Goal: Task Accomplishment & Management: Use online tool/utility

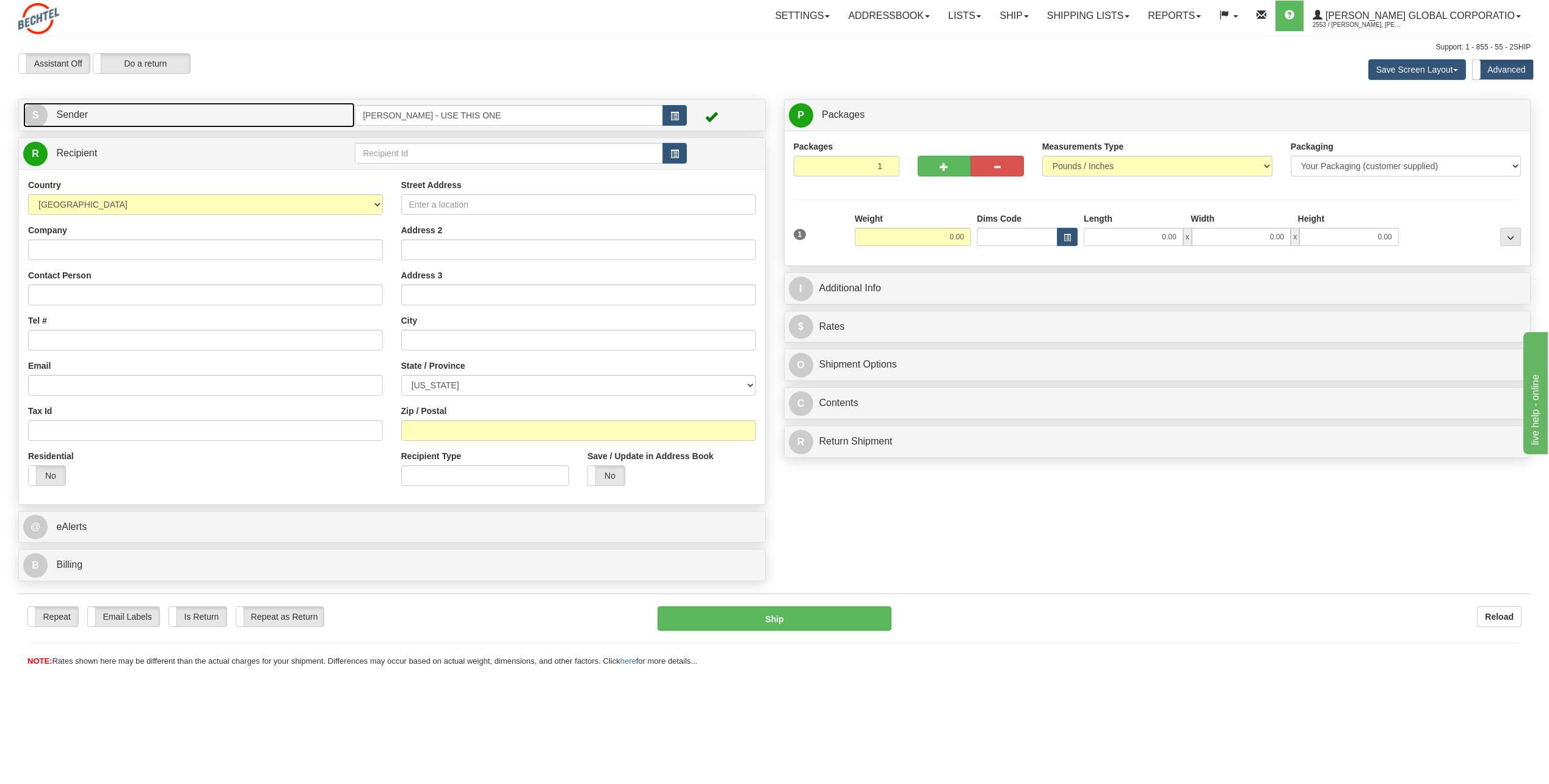
click at [38, 115] on span "S" at bounding box center [35, 115] width 24 height 24
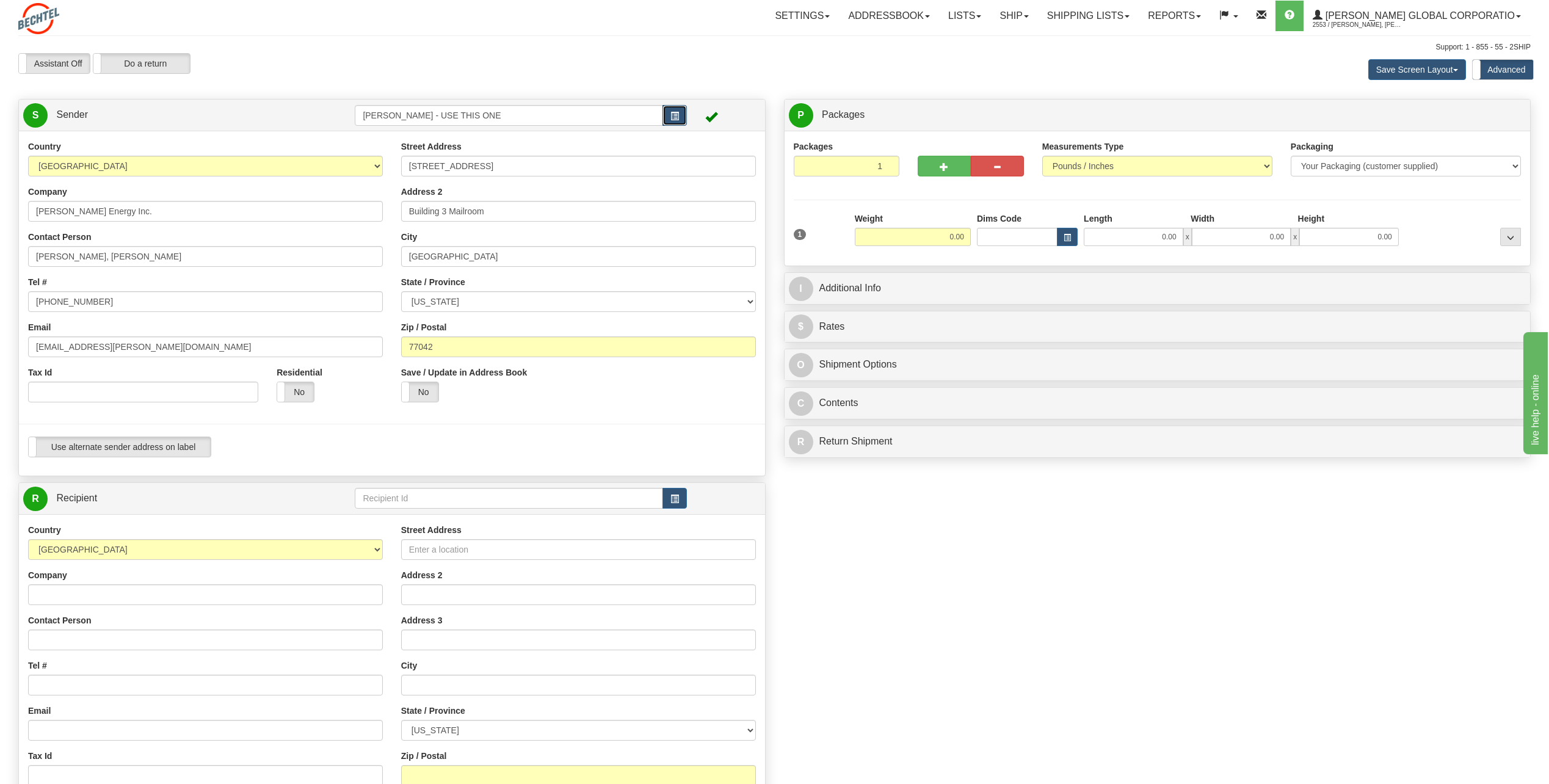
click at [674, 117] on span "button" at bounding box center [675, 116] width 9 height 8
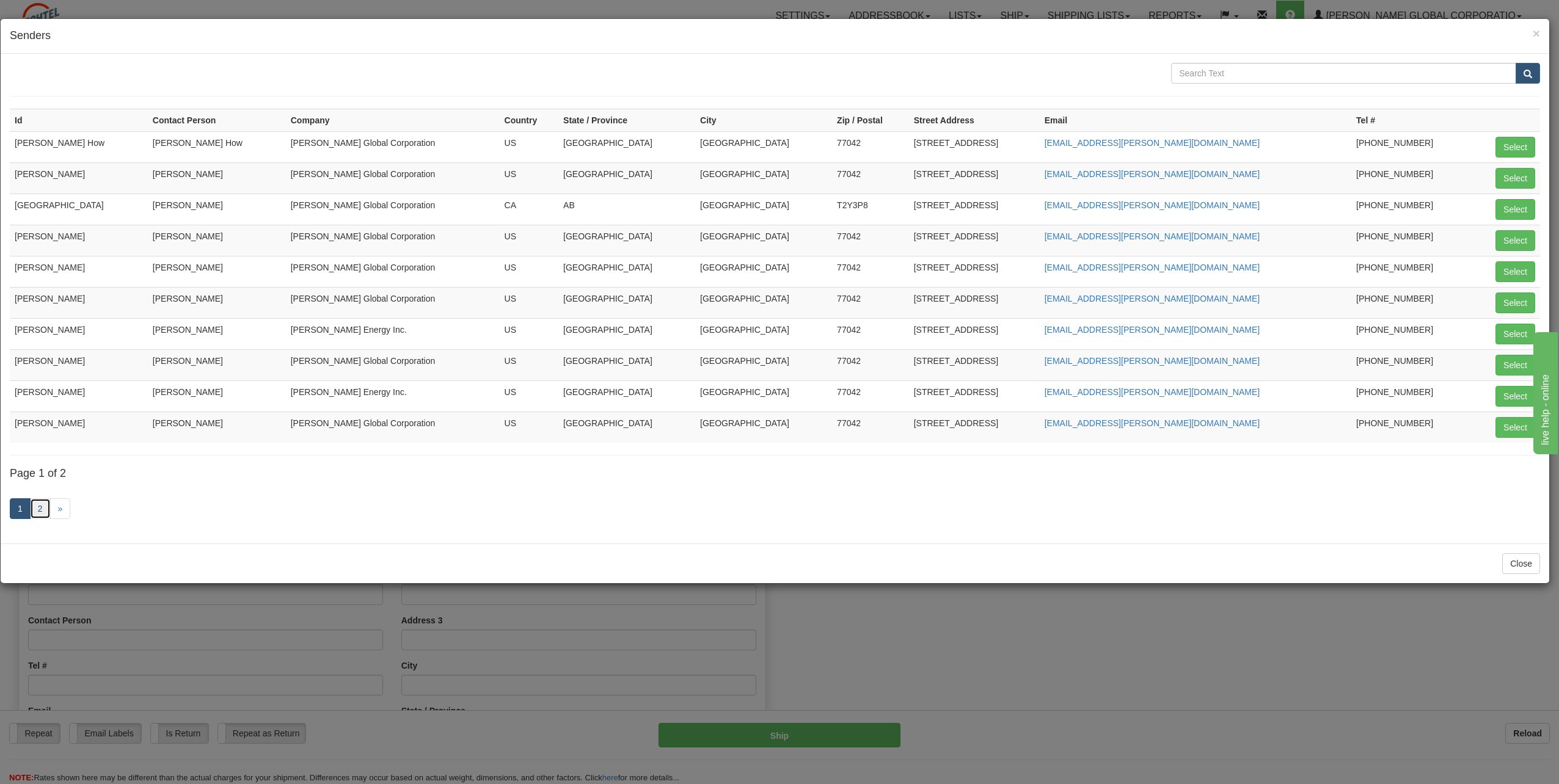
click at [38, 514] on link "2" at bounding box center [41, 509] width 21 height 21
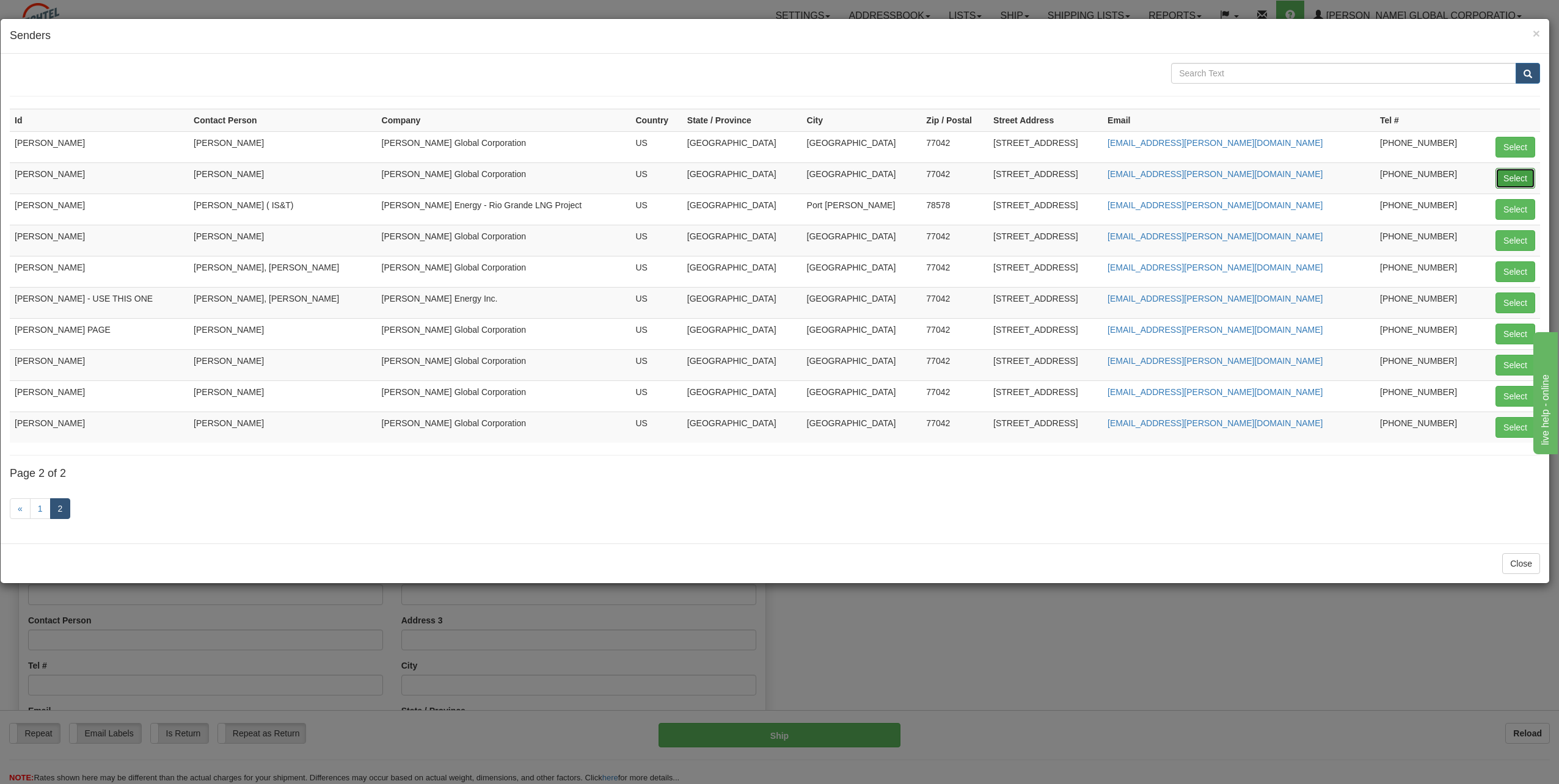
click at [1508, 177] on button "Select" at bounding box center [1516, 178] width 40 height 21
type input "[PERSON_NAME]"
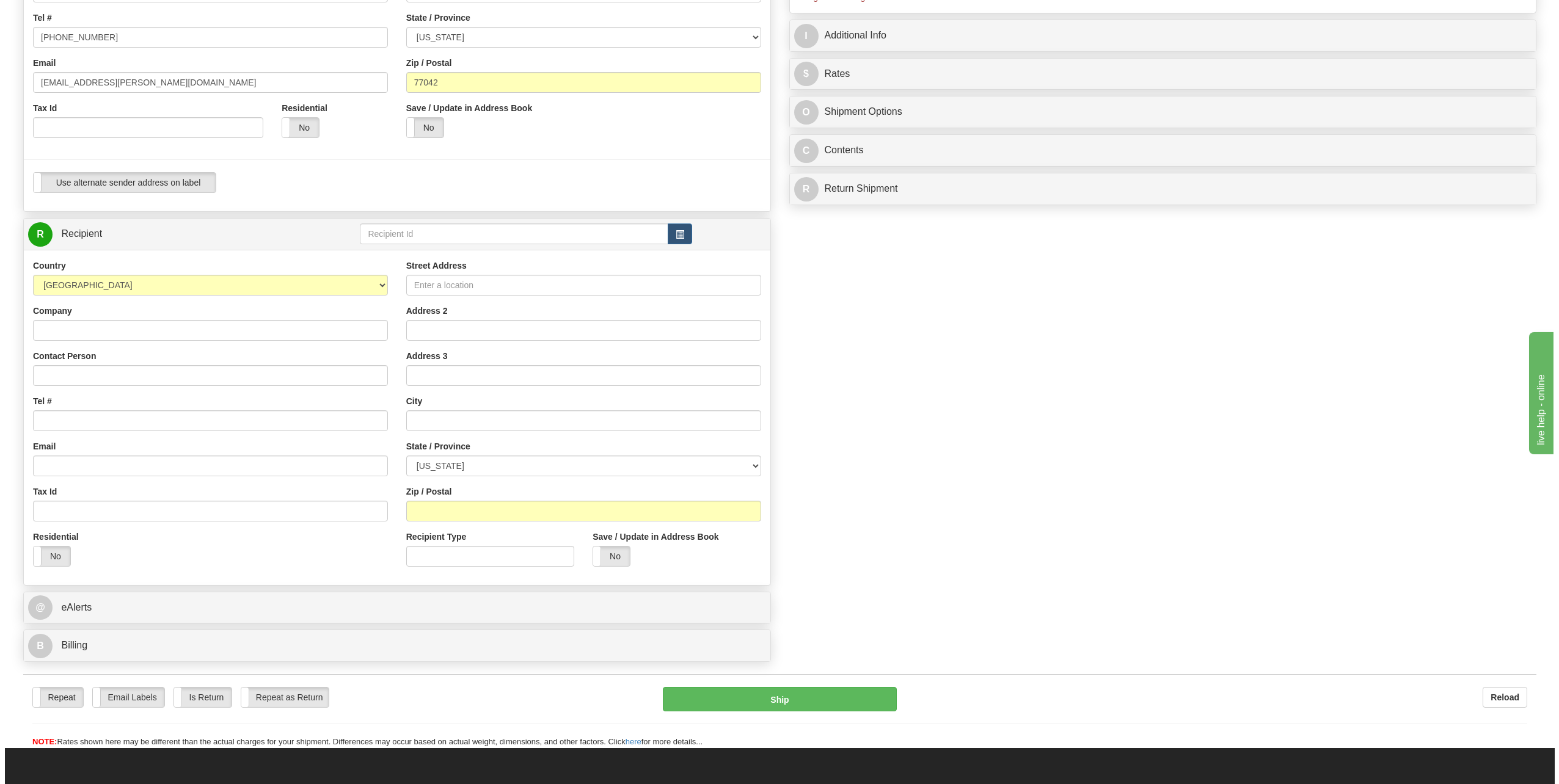
scroll to position [245, 0]
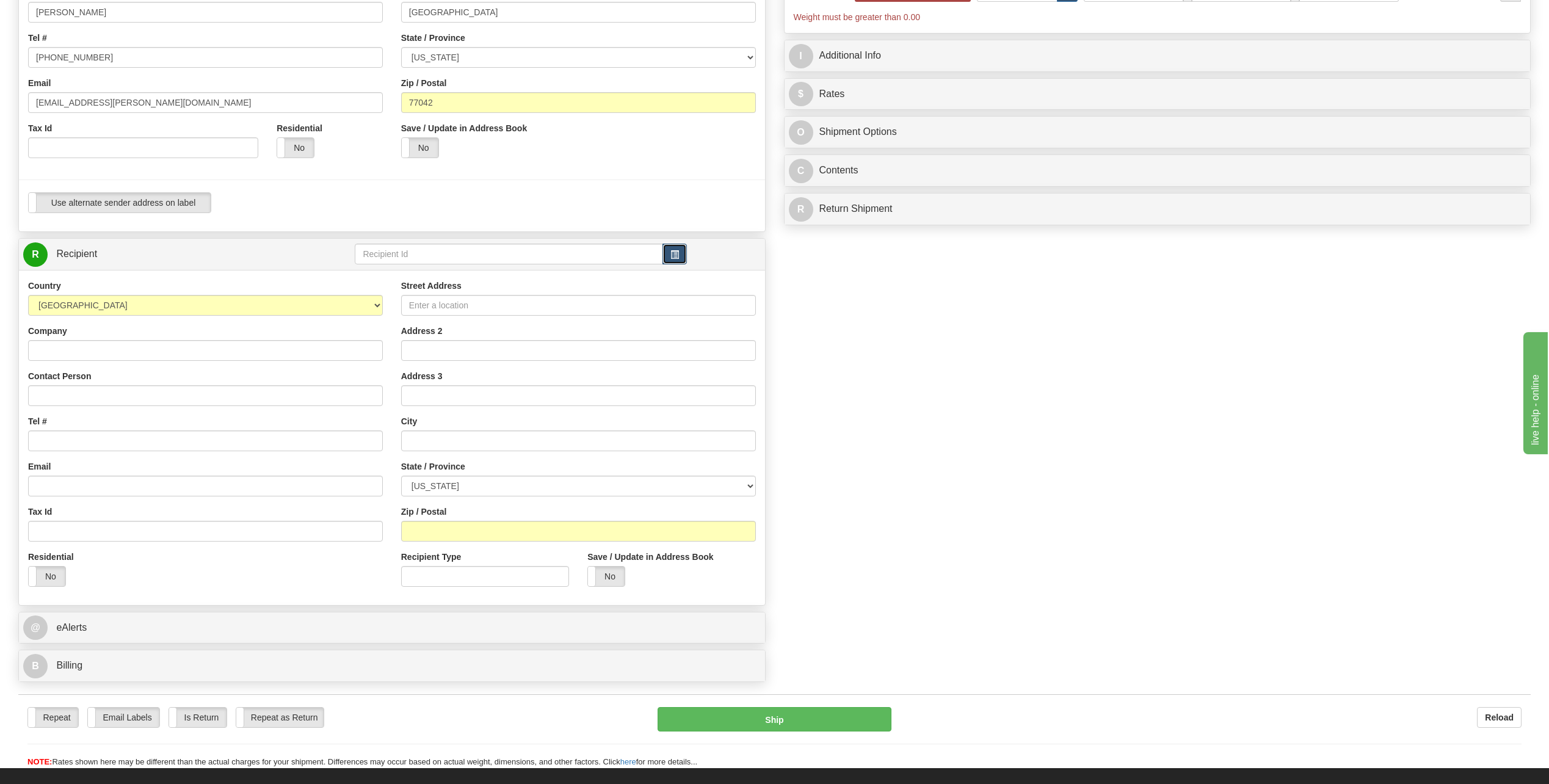
click at [673, 260] on button "button" at bounding box center [675, 254] width 24 height 21
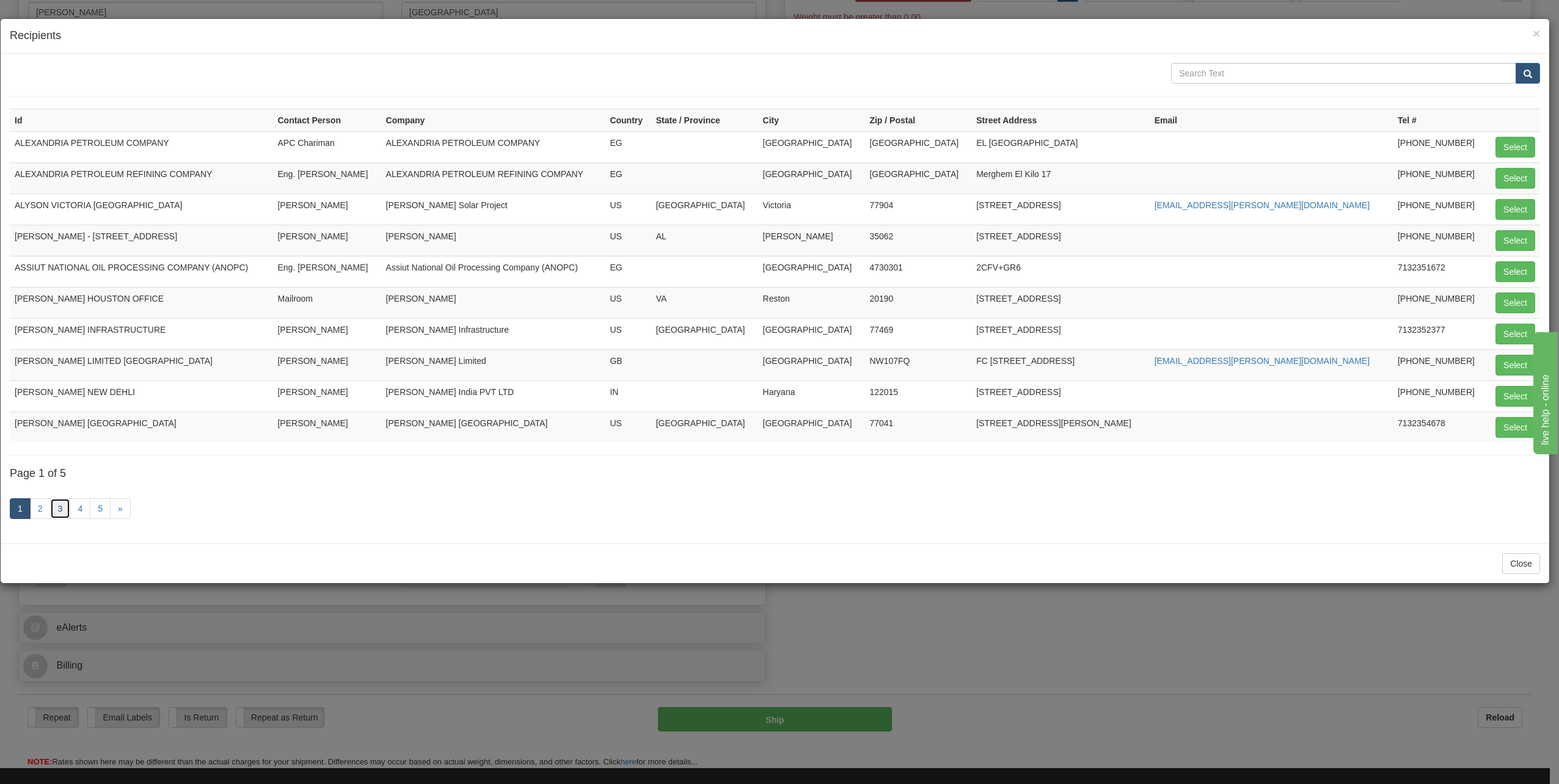
click at [60, 509] on link "3" at bounding box center [60, 509] width 21 height 21
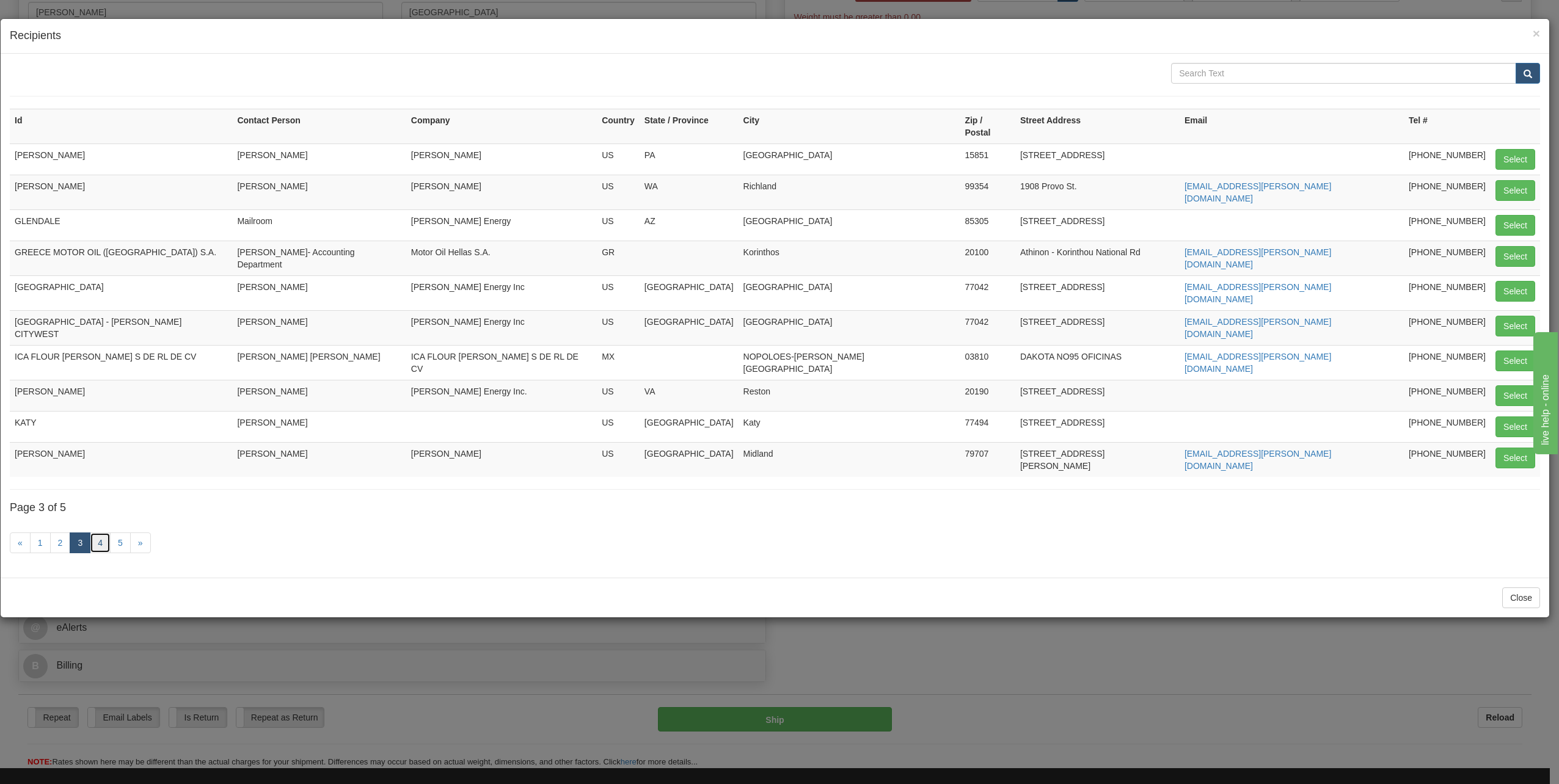
click at [103, 532] on link "4" at bounding box center [100, 543] width 21 height 21
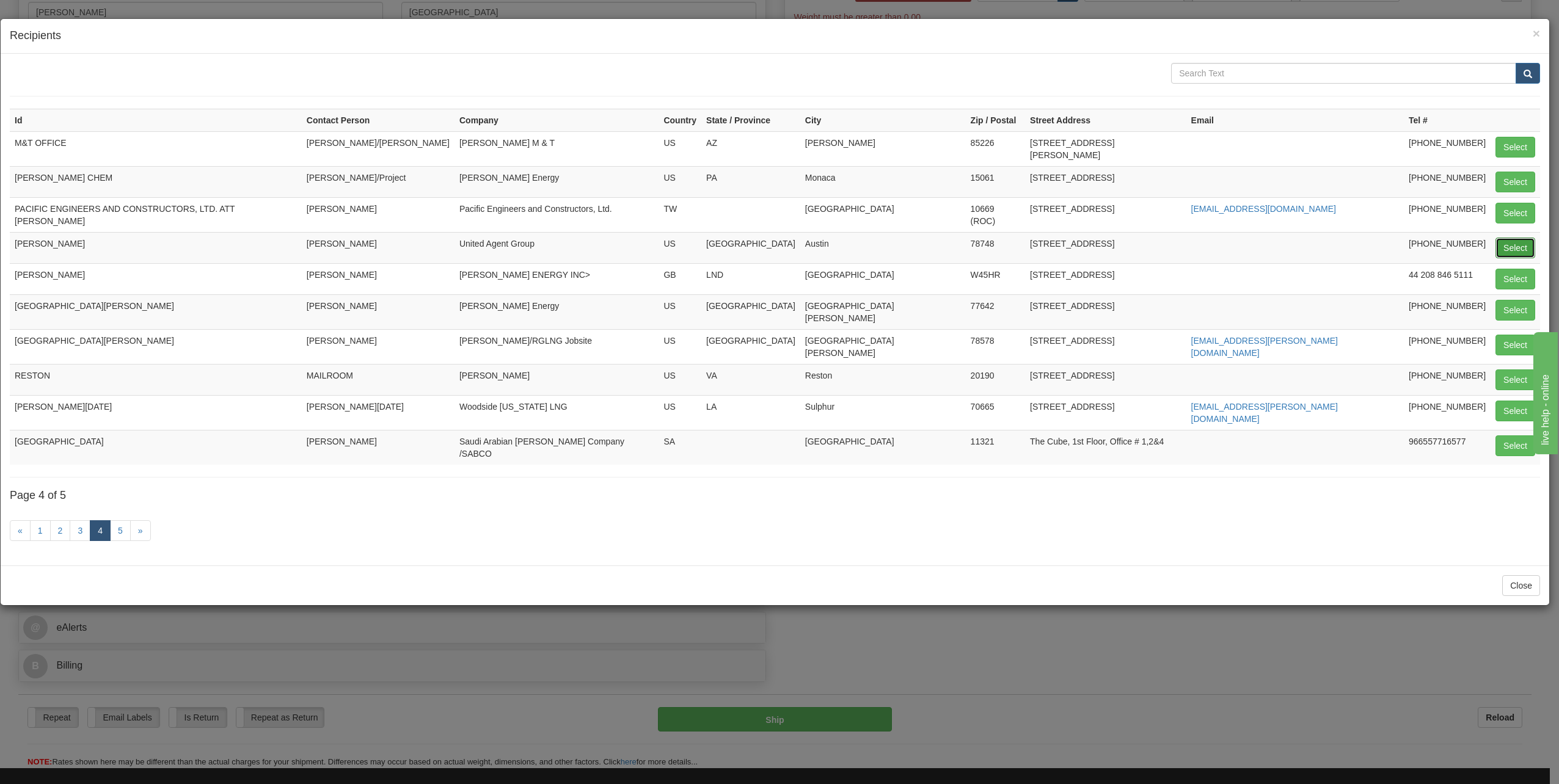
click at [1505, 242] on button "Select" at bounding box center [1516, 248] width 40 height 21
type input "[PERSON_NAME]"
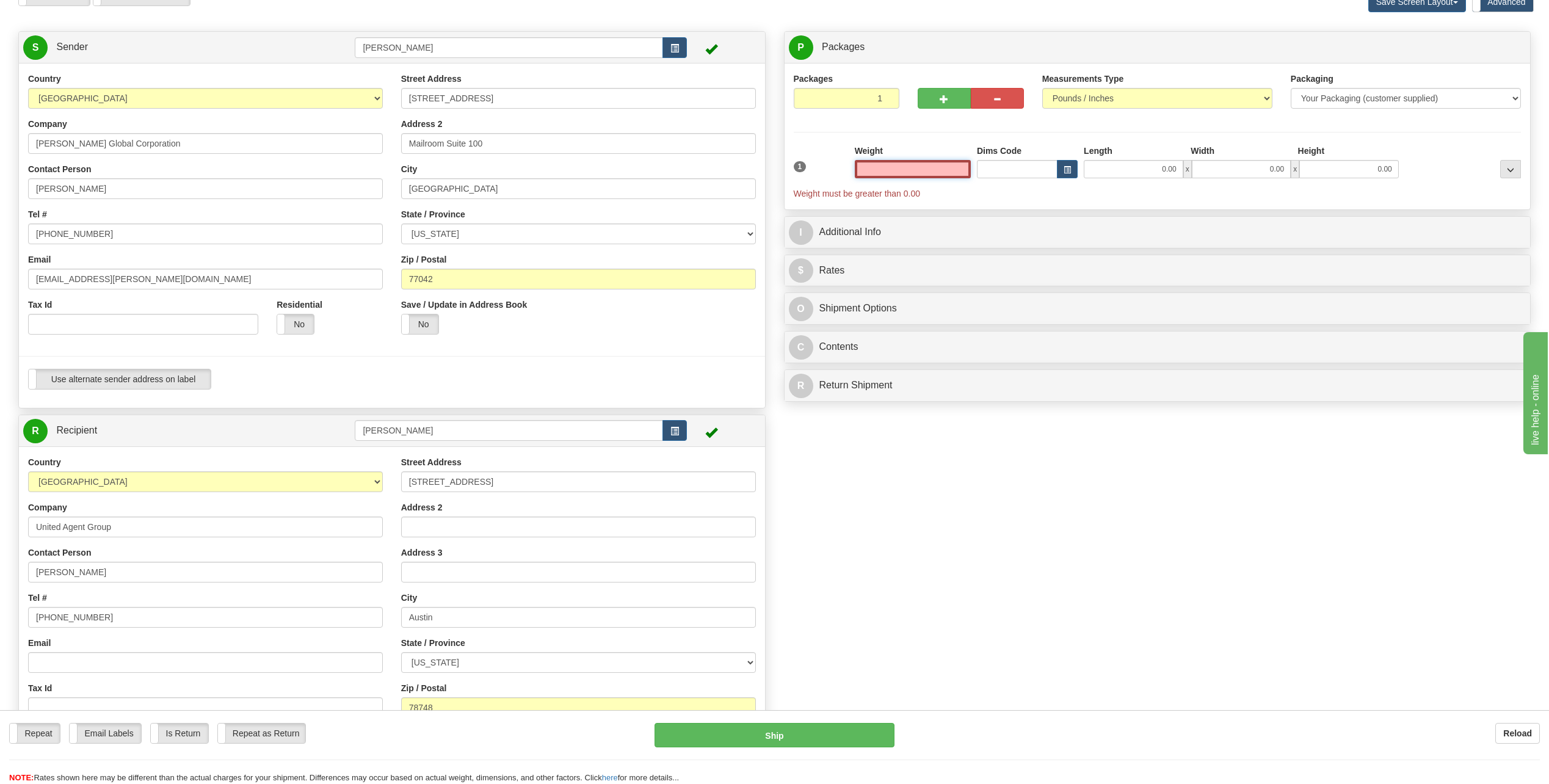
scroll to position [45, 0]
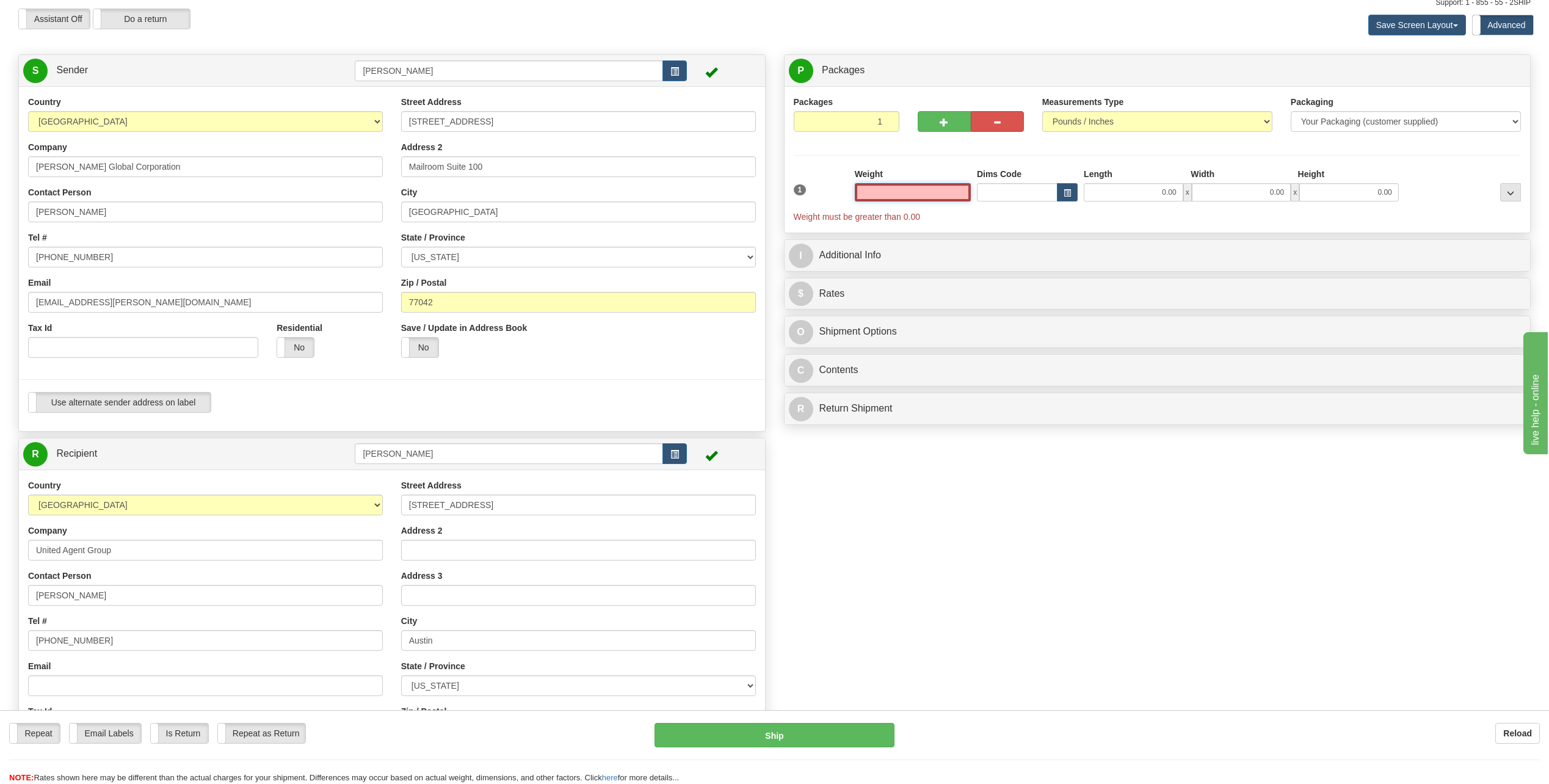
drag, startPoint x: 943, startPoint y: 192, endPoint x: 1130, endPoint y: 184, distance: 187.2
click at [1136, 184] on div "1 Weight Dims Code Length x" at bounding box center [1158, 195] width 734 height 55
type input "0.50"
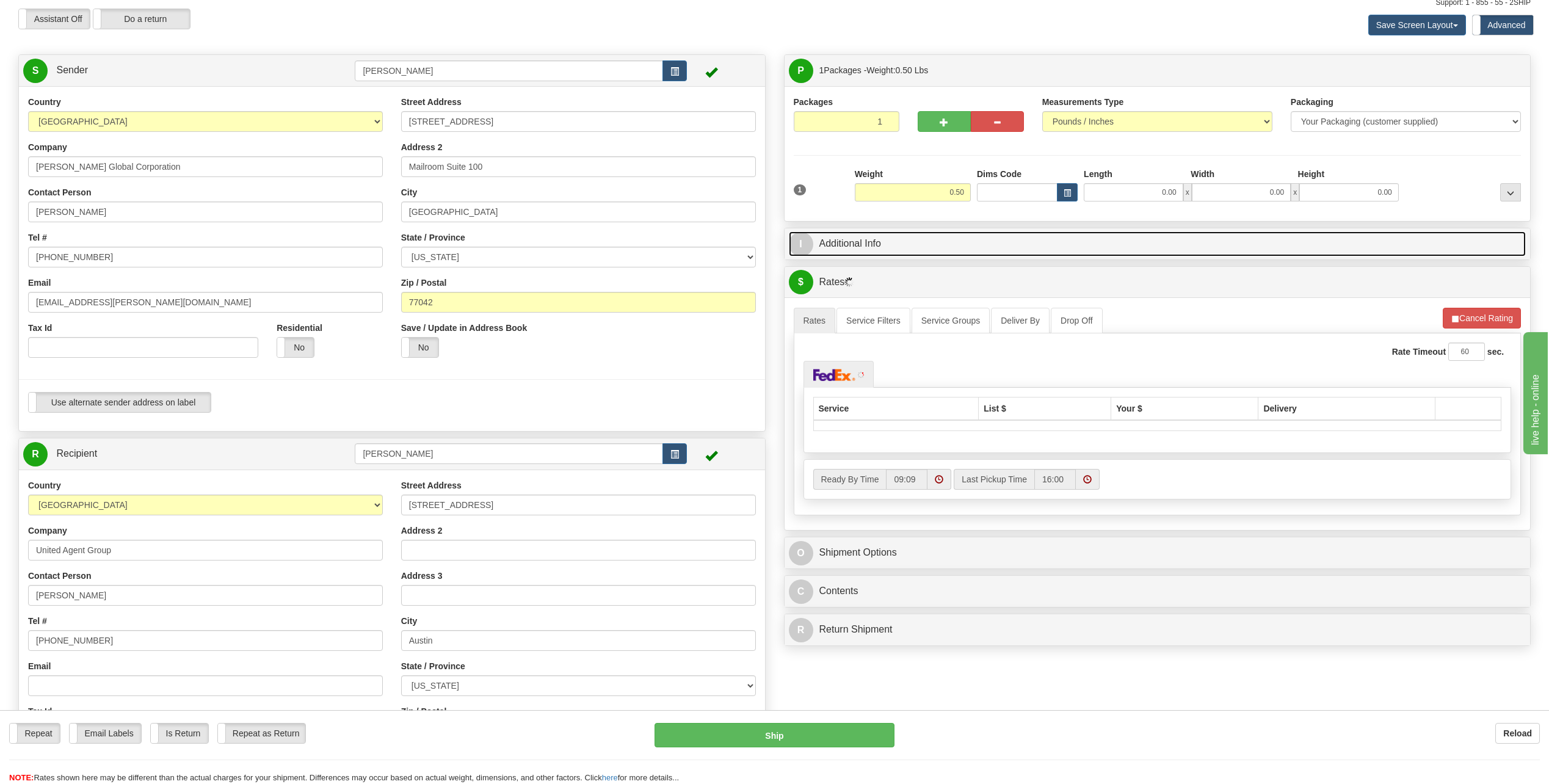
click at [804, 240] on span "I" at bounding box center [801, 244] width 24 height 24
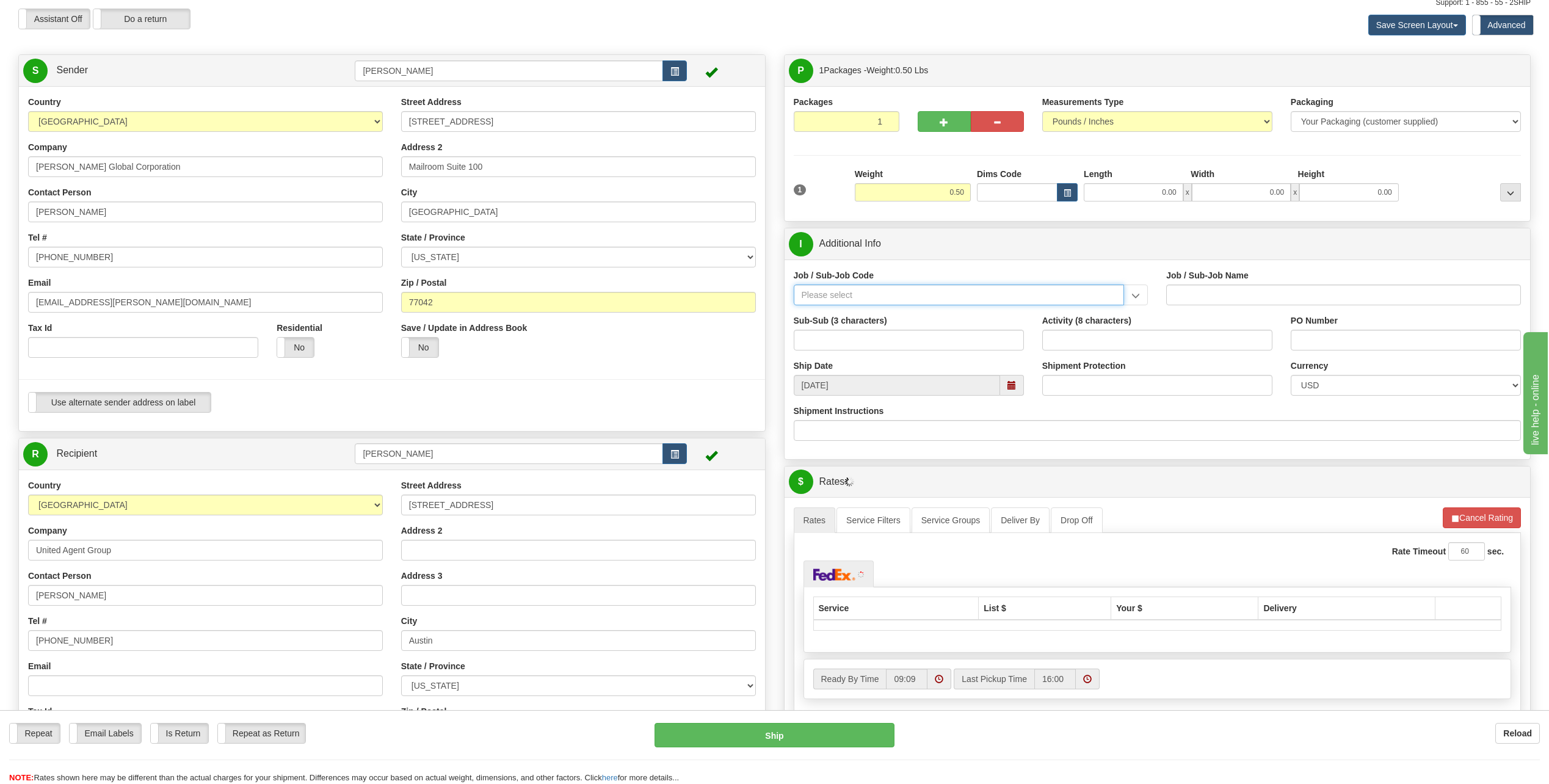
click at [842, 292] on input "Job / Sub-Job Code" at bounding box center [959, 295] width 331 height 21
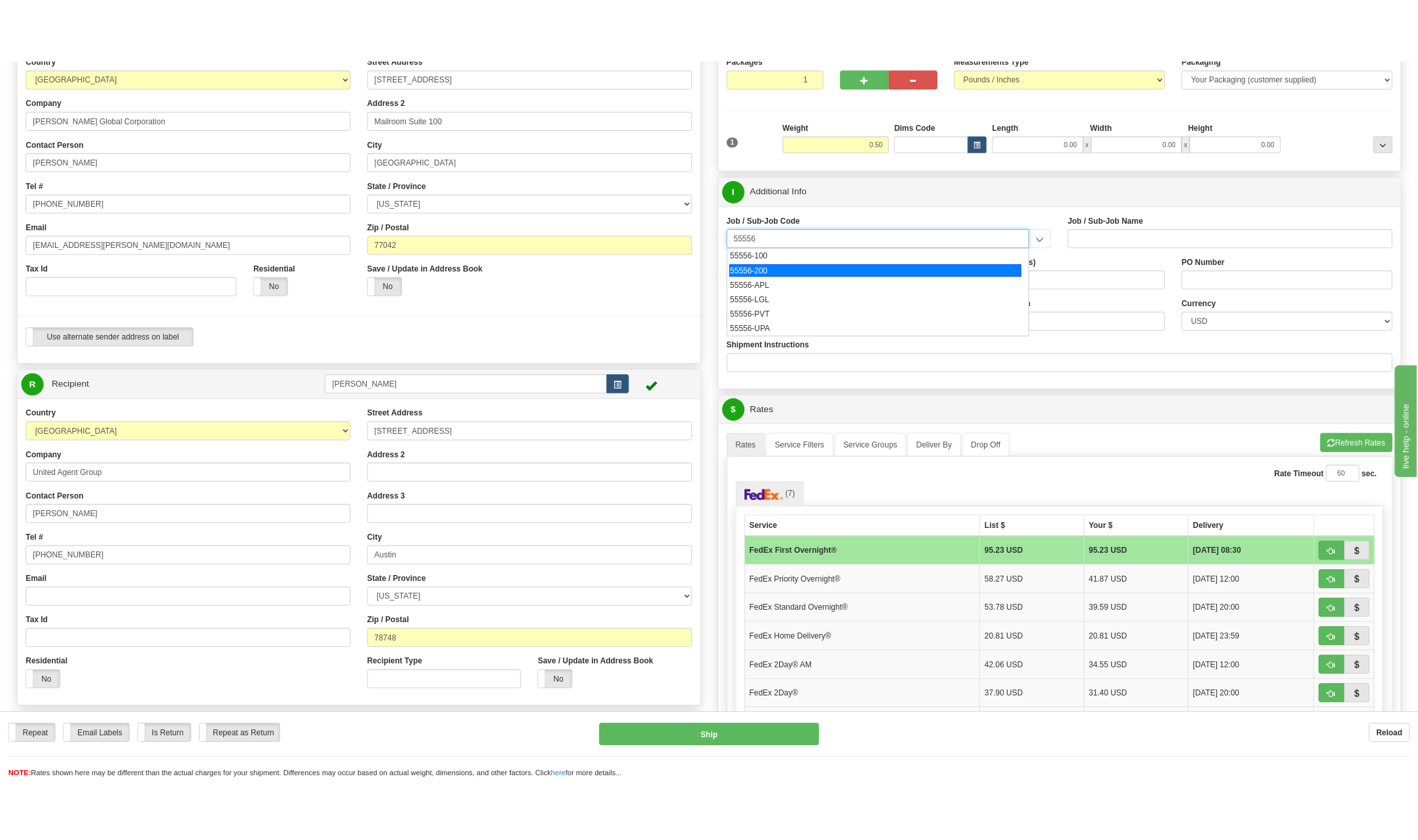
scroll to position [178, 0]
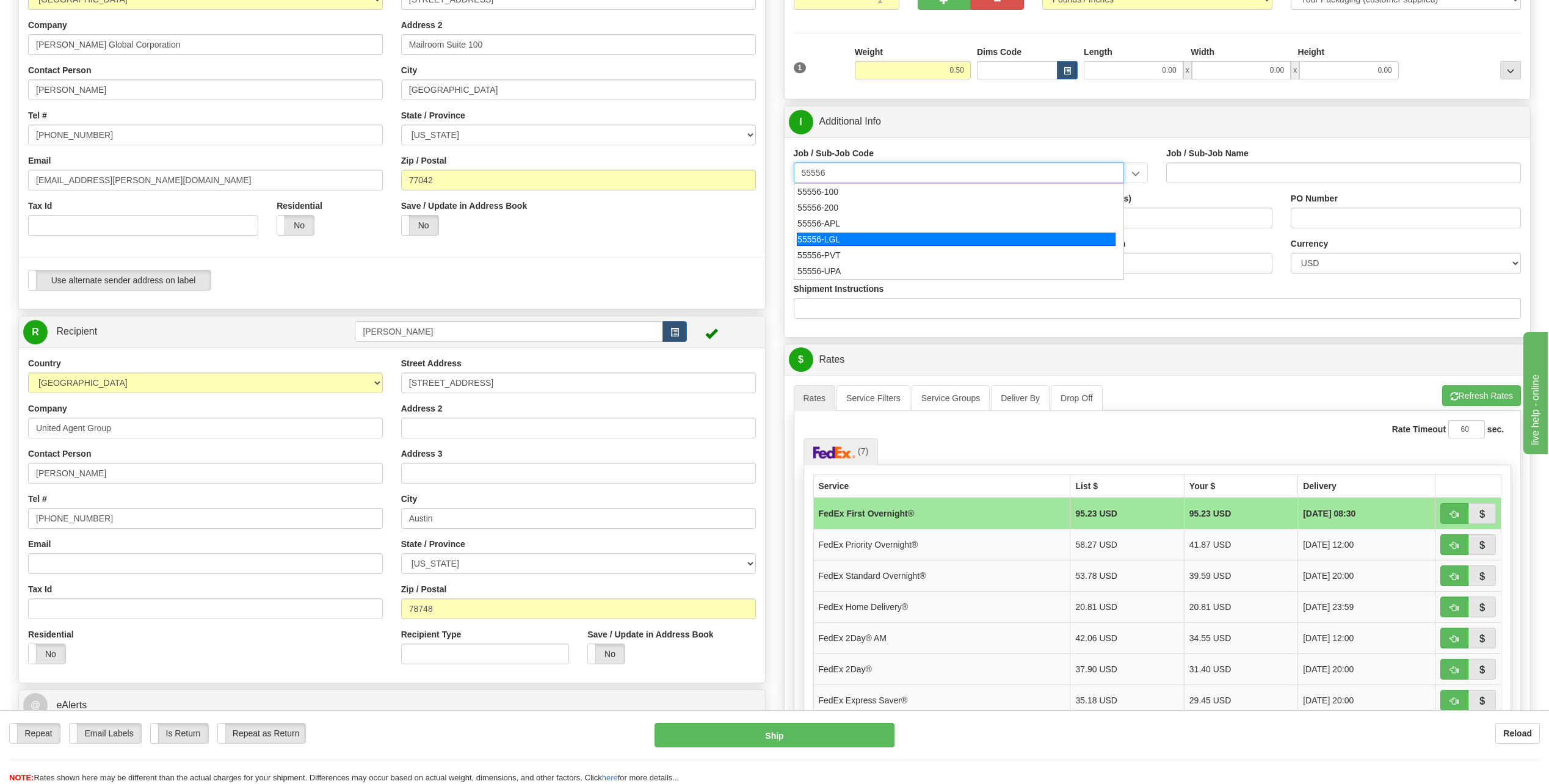
click at [840, 238] on div "55556-LGL" at bounding box center [956, 239] width 319 height 13
type input "55556-LGL"
type input "TANKS GENERAL MANAGER - LEGAL SUPPORT"
type input "55556-LGL"
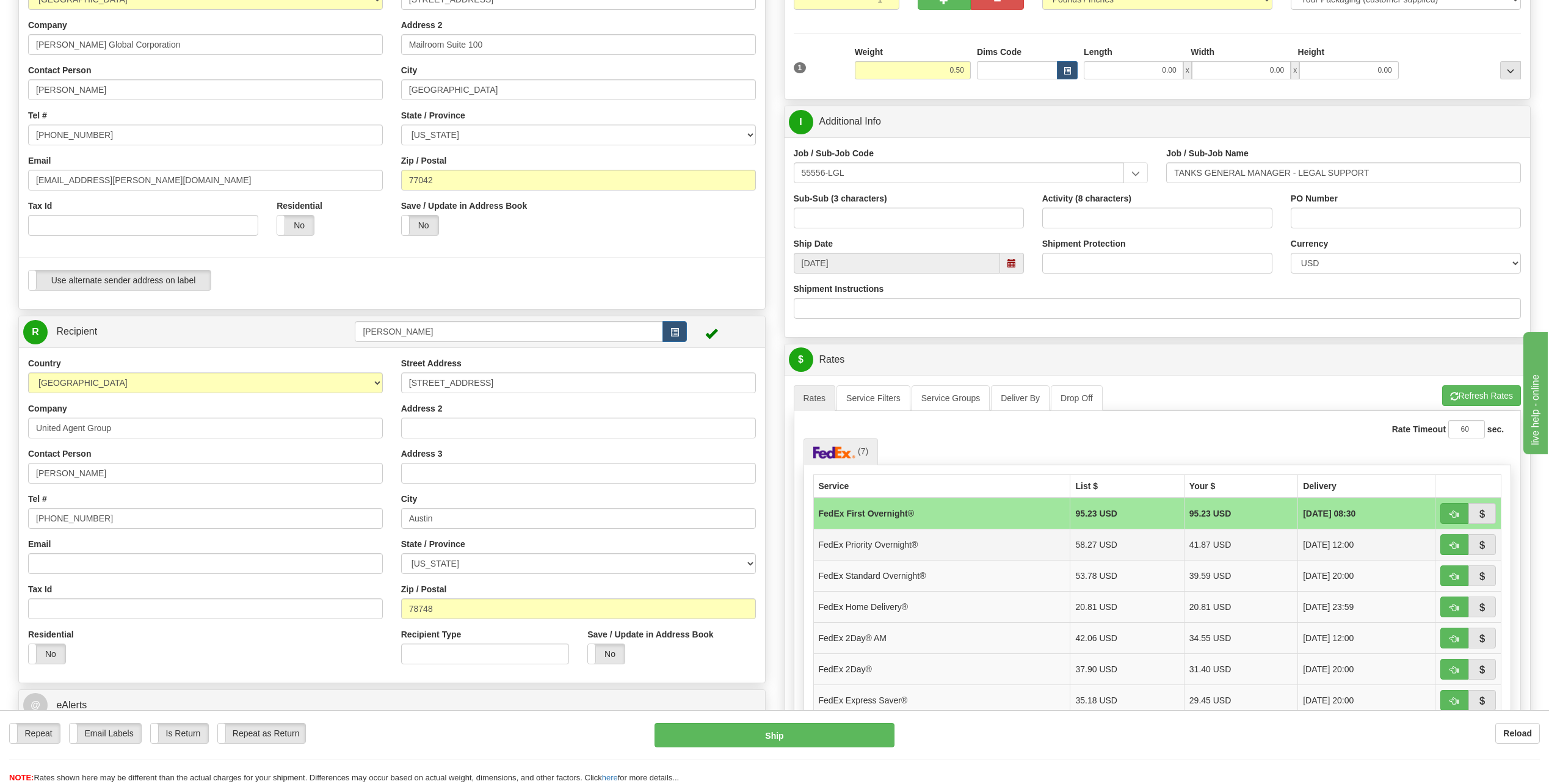
click at [901, 547] on td "FedEx Priority Overnight®" at bounding box center [942, 545] width 257 height 31
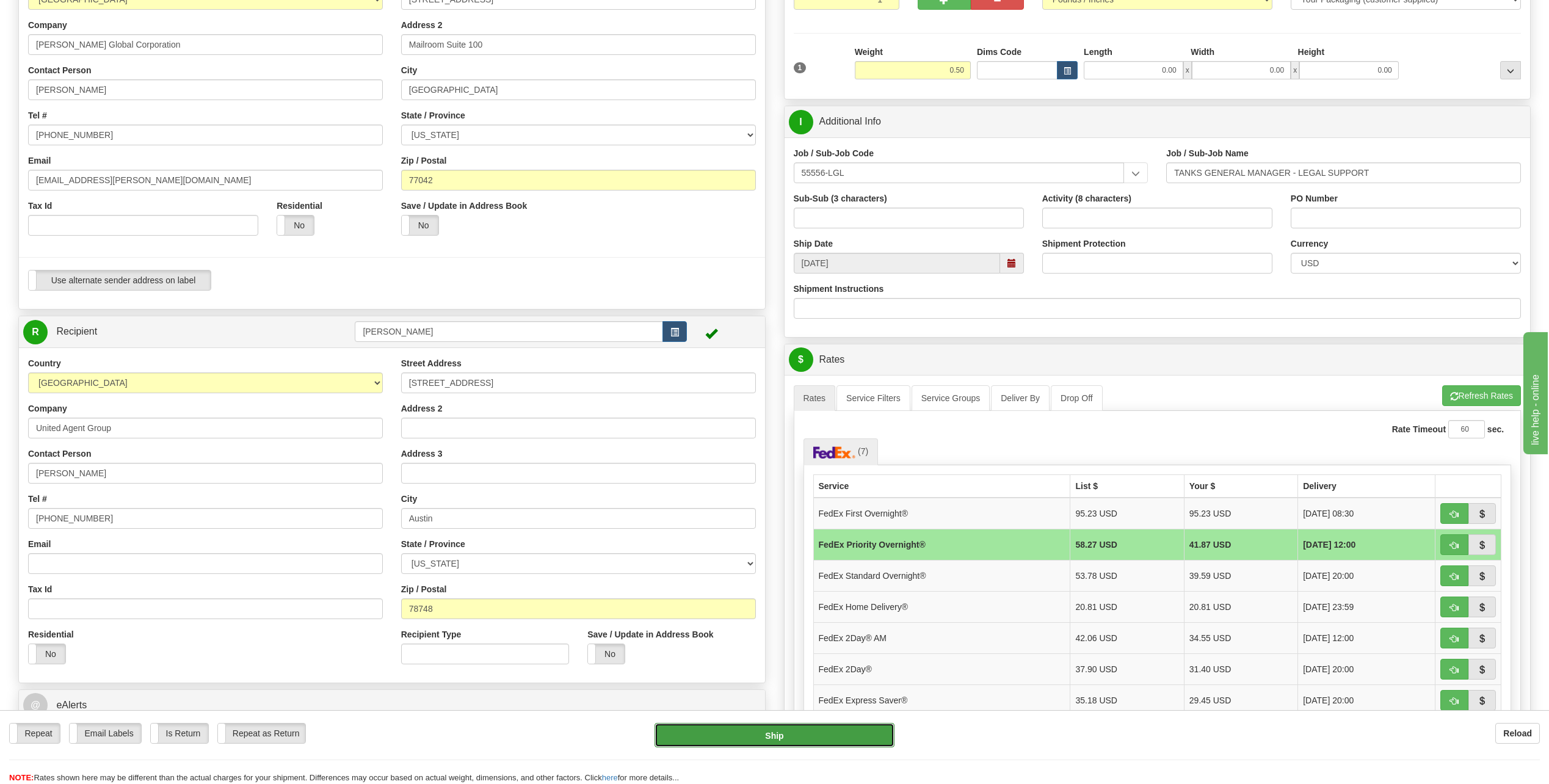
click at [844, 741] on button "Ship" at bounding box center [775, 735] width 240 height 24
type input "01"
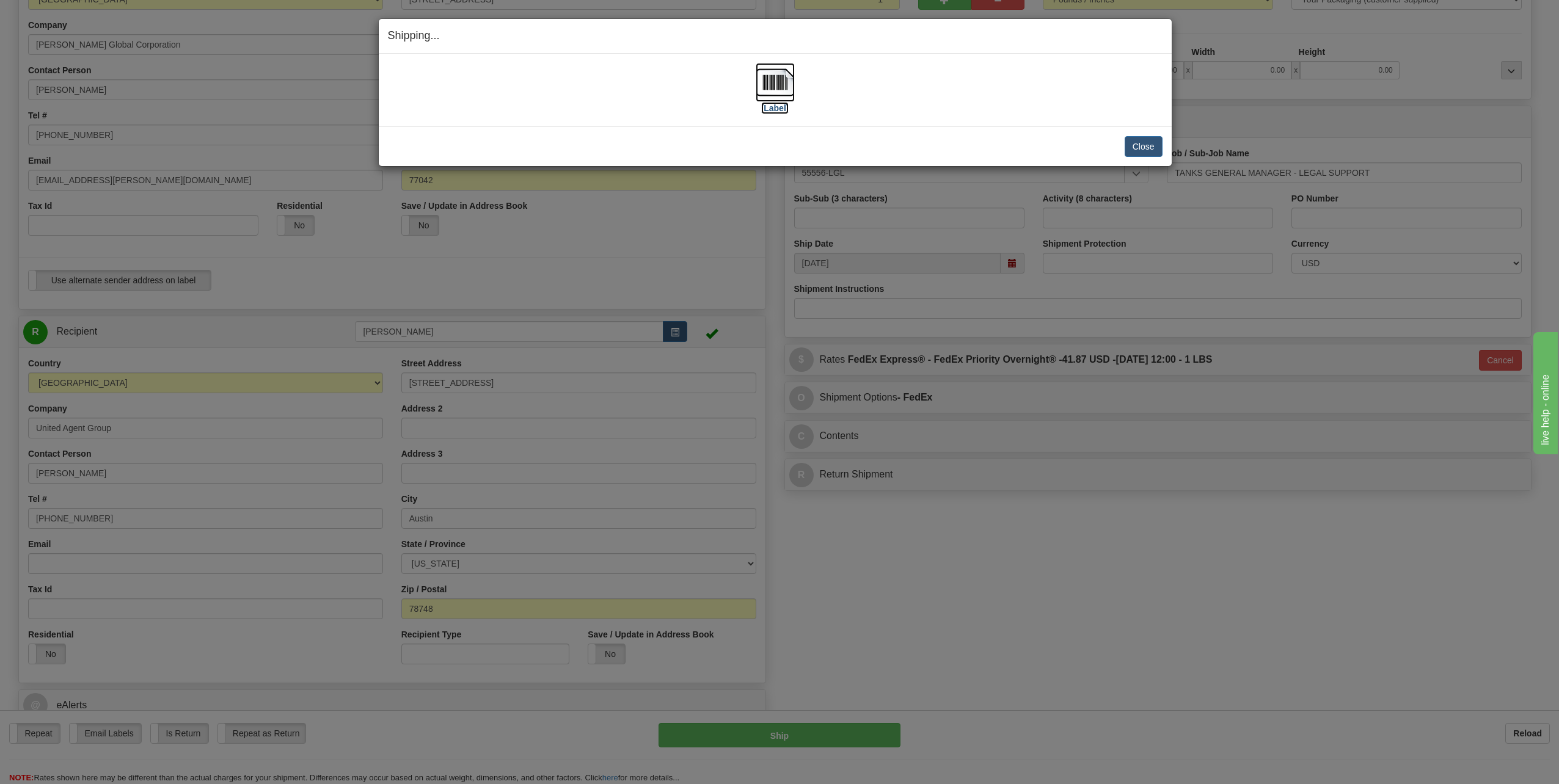
click at [782, 76] on img at bounding box center [775, 83] width 39 height 39
